Goal: Information Seeking & Learning: Find specific fact

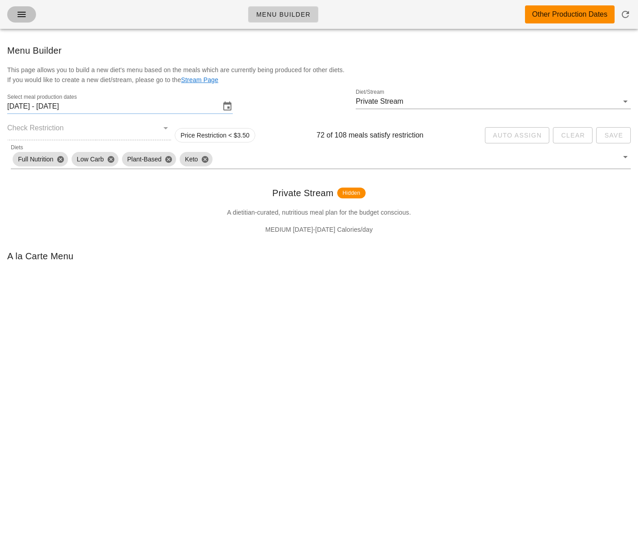
click at [24, 16] on icon "button" at bounding box center [21, 14] width 11 height 11
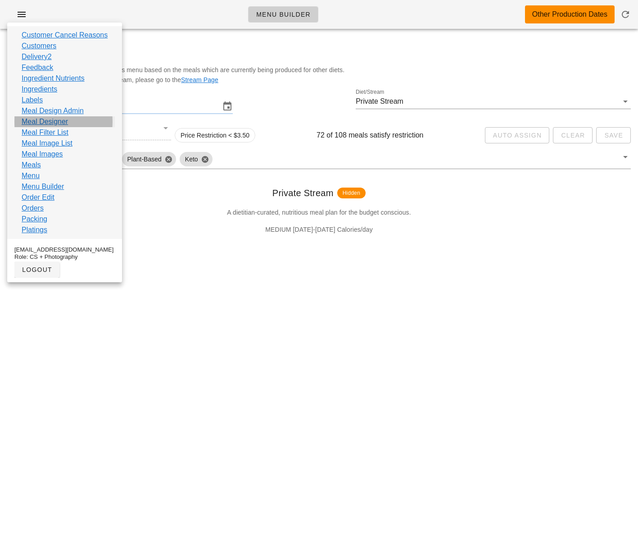
click at [63, 120] on link "Meal Designer" at bounding box center [45, 121] width 46 height 11
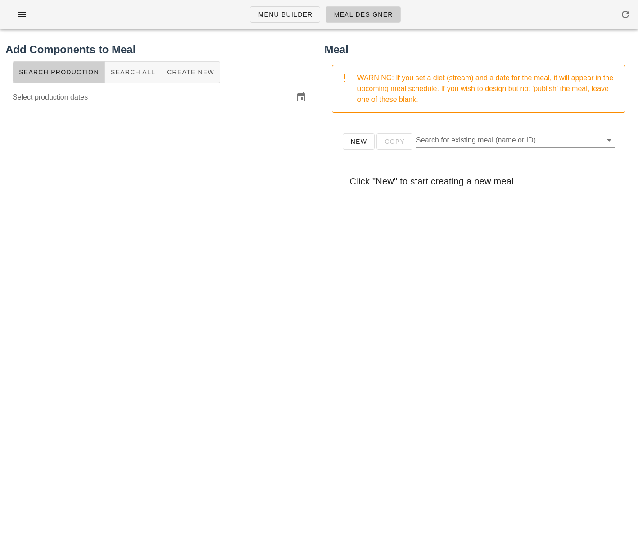
click at [84, 12] on div "Menu Builder Meal Designer" at bounding box center [319, 14] width 638 height 29
click at [26, 9] on icon "button" at bounding box center [21, 14] width 11 height 11
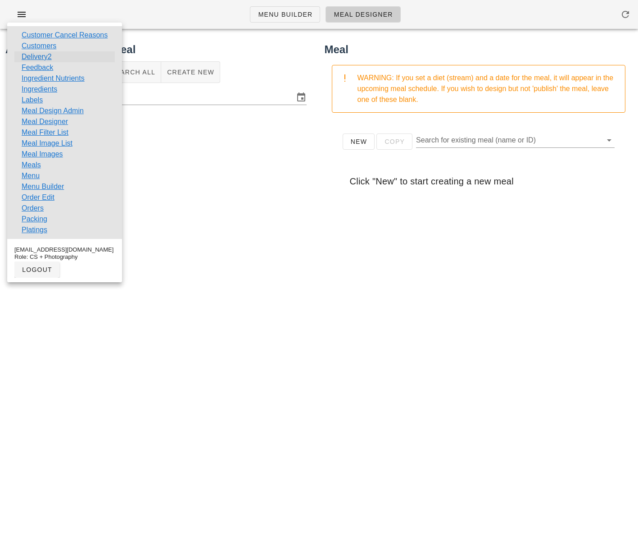
click at [45, 56] on link "Delivery2" at bounding box center [37, 56] width 30 height 11
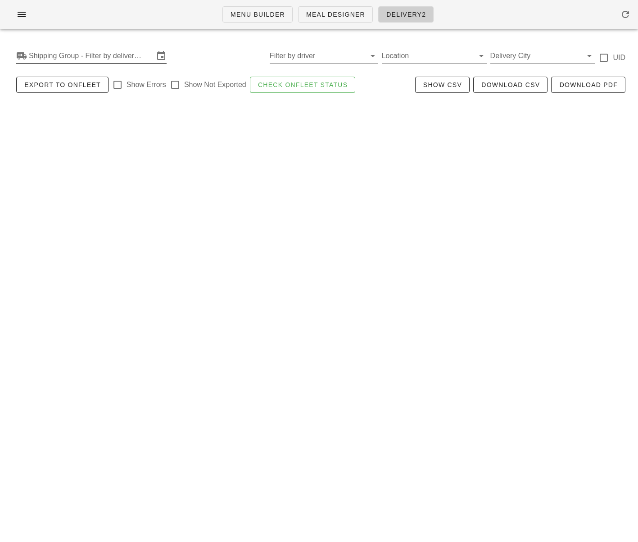
click at [65, 53] on input "Shipping Group - Filter by delivery logistics" at bounding box center [91, 56] width 125 height 14
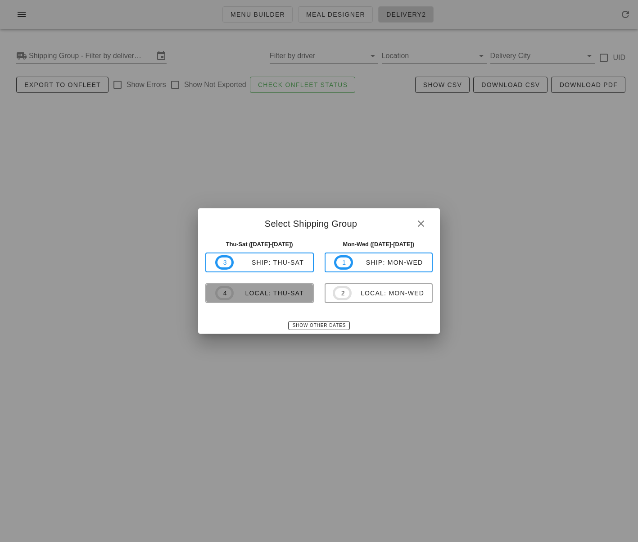
click at [274, 295] on div "local: Thu-Sat" at bounding box center [269, 292] width 70 height 7
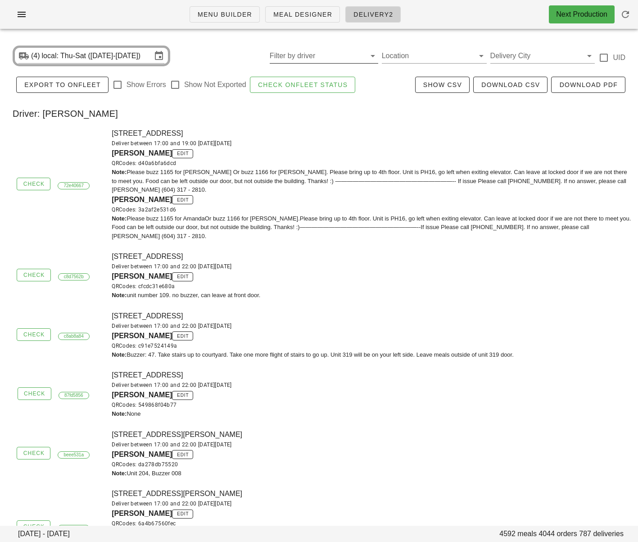
click at [333, 59] on input "Filter by driver" at bounding box center [317, 56] width 94 height 14
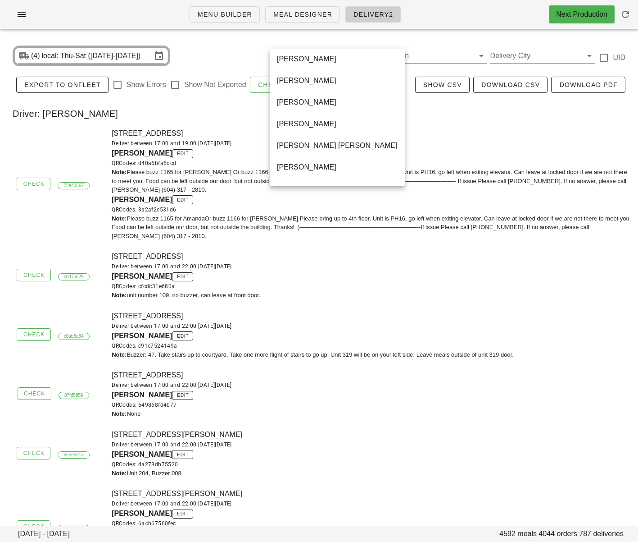
scroll to position [562, 0]
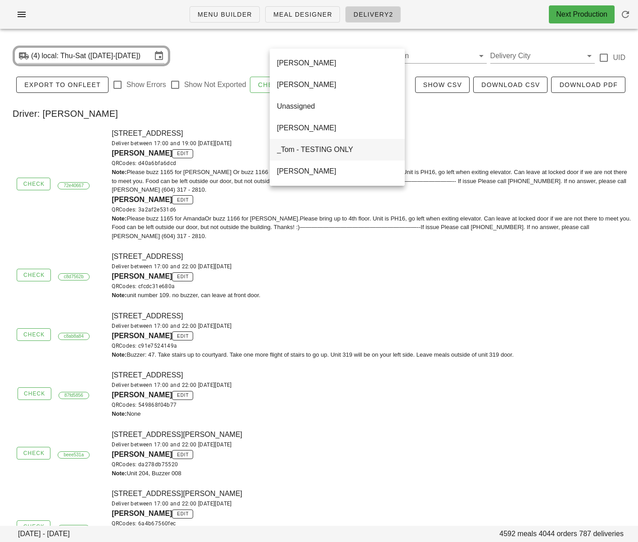
click at [331, 150] on div "_Tom - TESTING ONLY" at bounding box center [337, 149] width 121 height 9
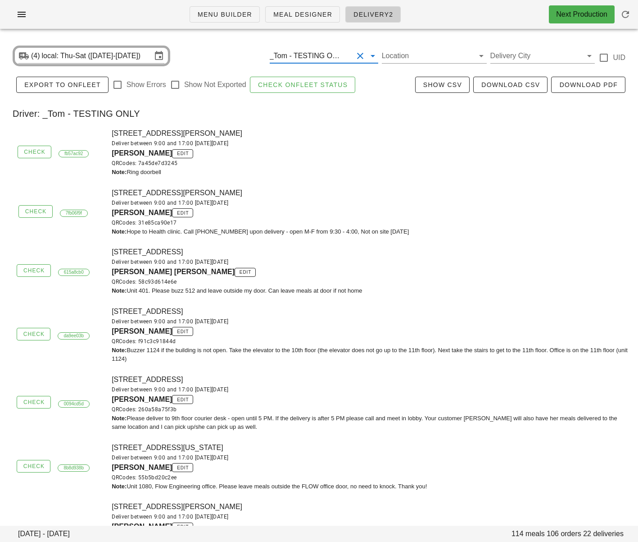
click at [326, 51] on div "_Tom - TESTING ONLY" at bounding box center [311, 56] width 83 height 14
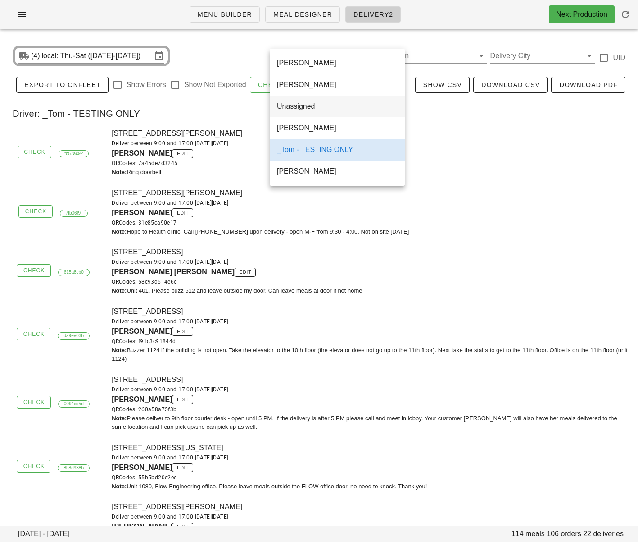
click at [323, 108] on div "Unassigned" at bounding box center [337, 106] width 121 height 9
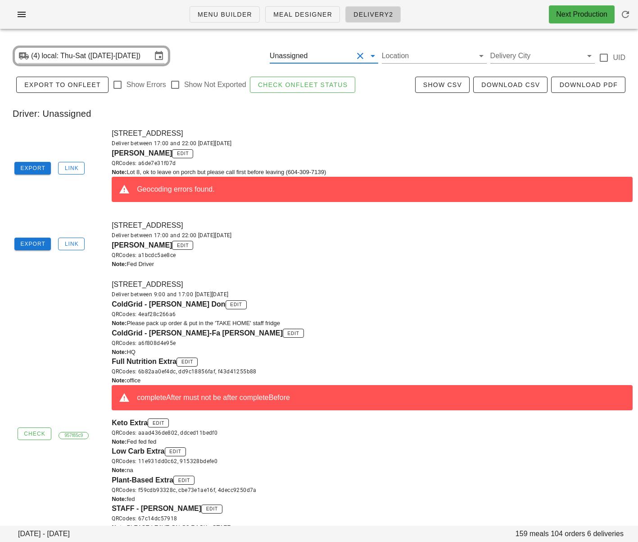
drag, startPoint x: 112, startPoint y: 152, endPoint x: 165, endPoint y: 154, distance: 53.2
click at [165, 154] on span "[PERSON_NAME]" at bounding box center [142, 153] width 60 height 8
copy span "[PERSON_NAME]"
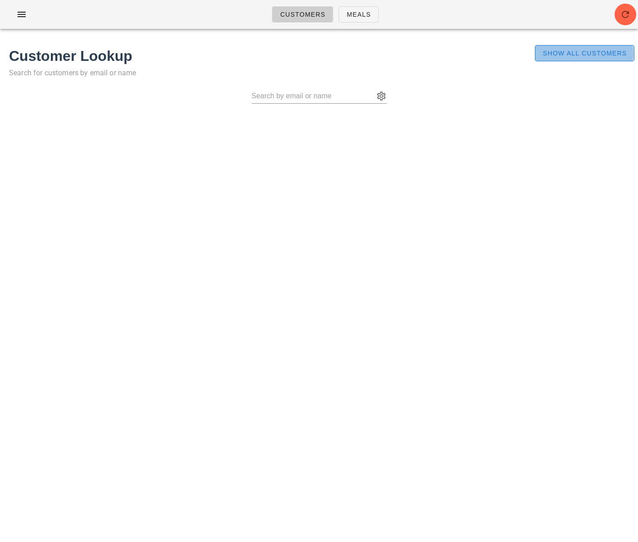
click at [586, 54] on span "Show All Customers" at bounding box center [585, 53] width 85 height 7
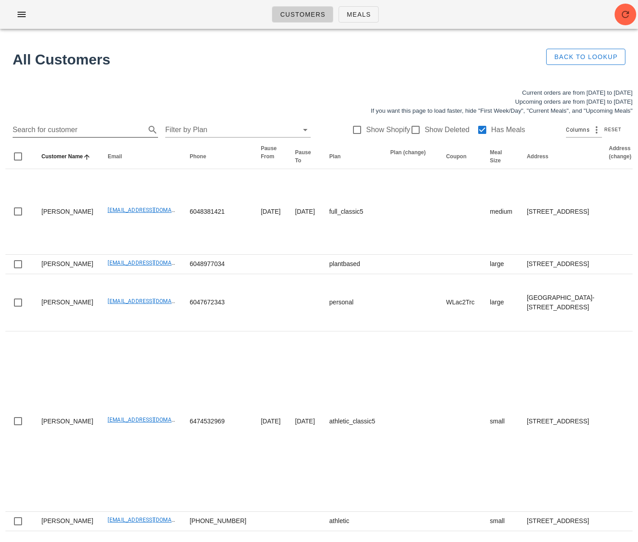
click at [106, 131] on input "Search for customer" at bounding box center [78, 130] width 131 height 14
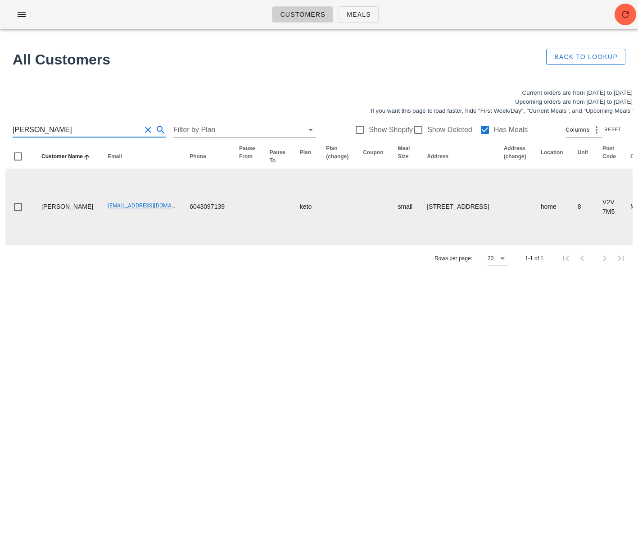
type input "Mary Mackenzie"
drag, startPoint x: 85, startPoint y: 224, endPoint x: 139, endPoint y: 225, distance: 54.5
click at [139, 225] on td "scottandserena@hotmail.com" at bounding box center [141, 207] width 82 height 76
drag, startPoint x: 172, startPoint y: 225, endPoint x: 232, endPoint y: 227, distance: 60.9
click at [229, 227] on tr "Mary Mackenzie scottandserena@hotmail.com 6043097139 keto small 8-9201 Shook Ro…" at bounding box center [591, 207] width 1172 height 76
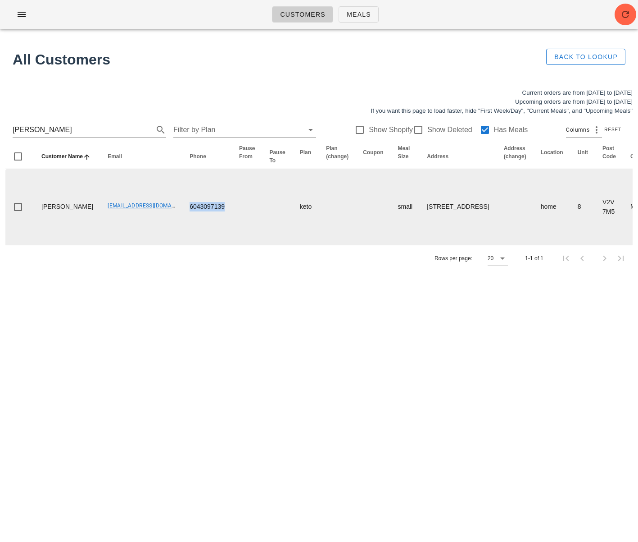
copy td "6043097139"
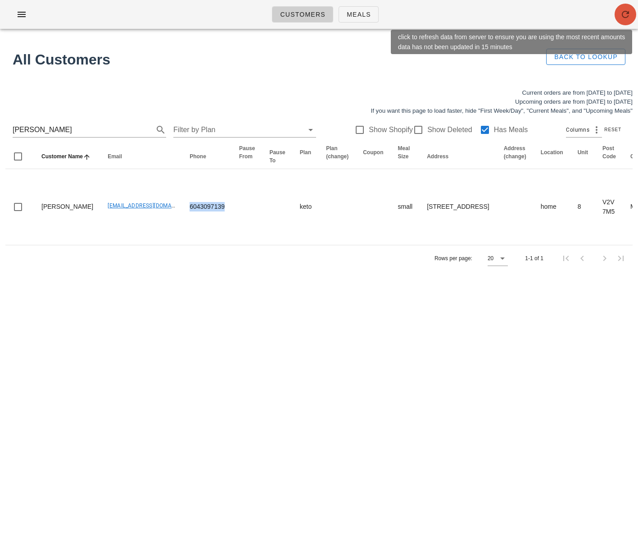
click at [626, 15] on icon "button" at bounding box center [625, 14] width 11 height 11
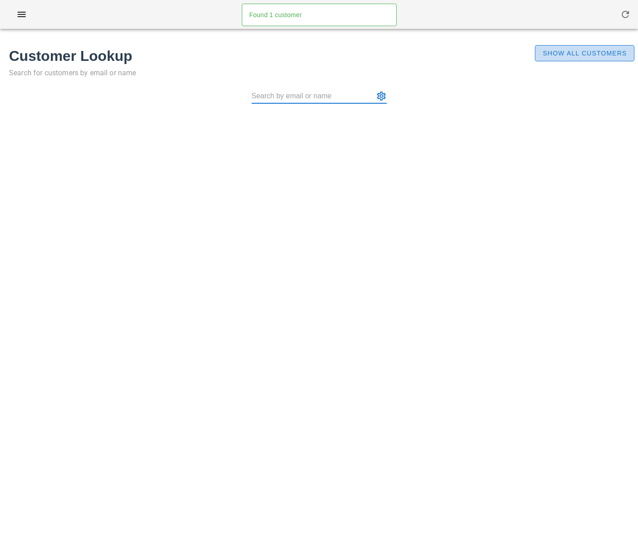
click at [598, 47] on button "Show All Customers" at bounding box center [585, 53] width 100 height 16
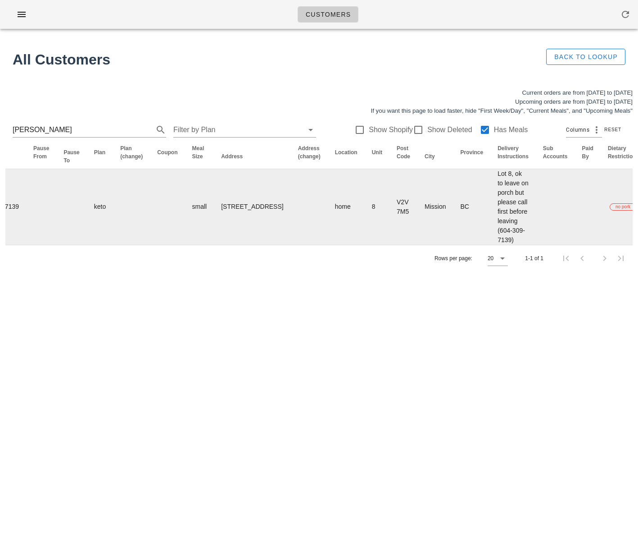
scroll to position [0, 423]
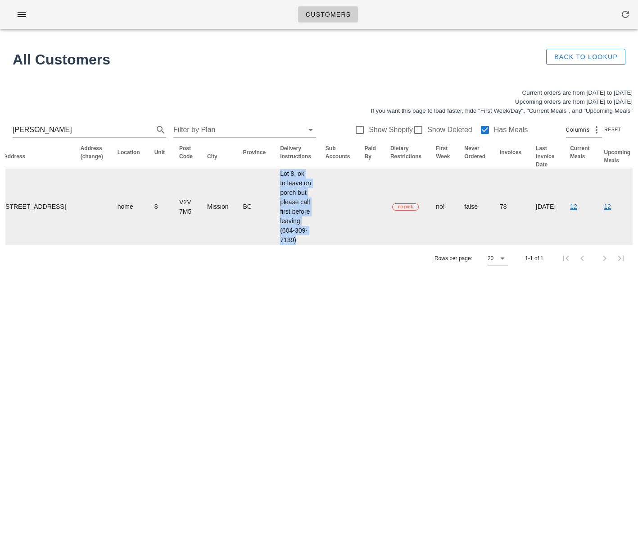
drag, startPoint x: 208, startPoint y: 180, endPoint x: 241, endPoint y: 263, distance: 89.4
click at [273, 245] on td "Lot 8, ok to leave on porch but please call first before leaving (604-309-7139)" at bounding box center [296, 207] width 46 height 76
copy td "Lot 8, ok to leave on porch but please call first before leaving (604-309-7139)"
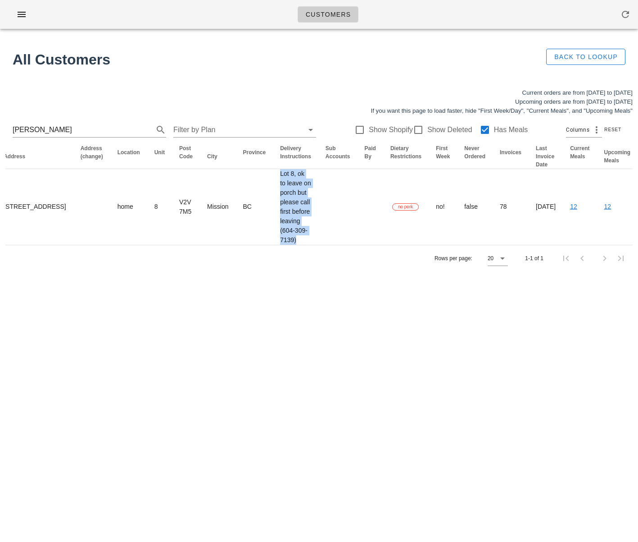
drag, startPoint x: 224, startPoint y: 364, endPoint x: 213, endPoint y: 330, distance: 35.9
click at [224, 364] on div "Customers Found 1 customer All Customers Back to Lookup Current orders are from…" at bounding box center [319, 271] width 638 height 542
